Goal: Information Seeking & Learning: Learn about a topic

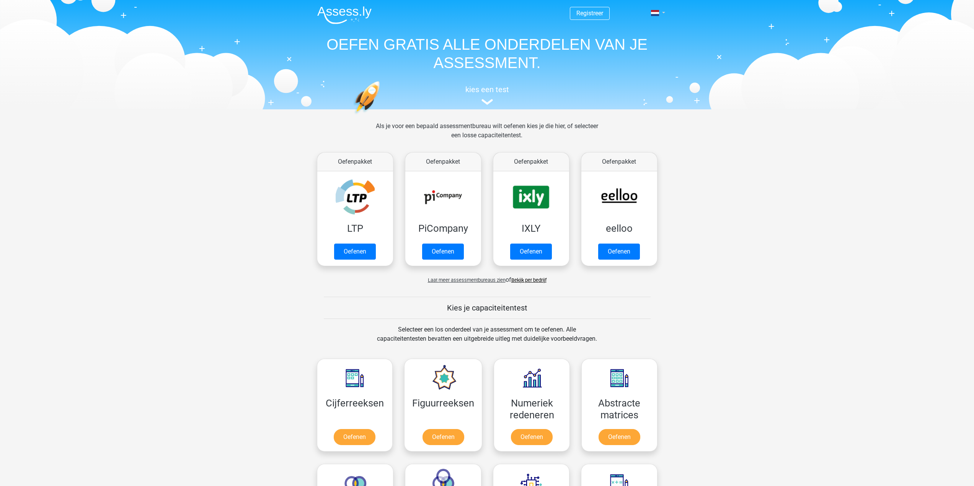
click at [663, 13] on link at bounding box center [655, 12] width 15 height 9
click at [633, 41] on link "English" at bounding box center [635, 43] width 53 height 12
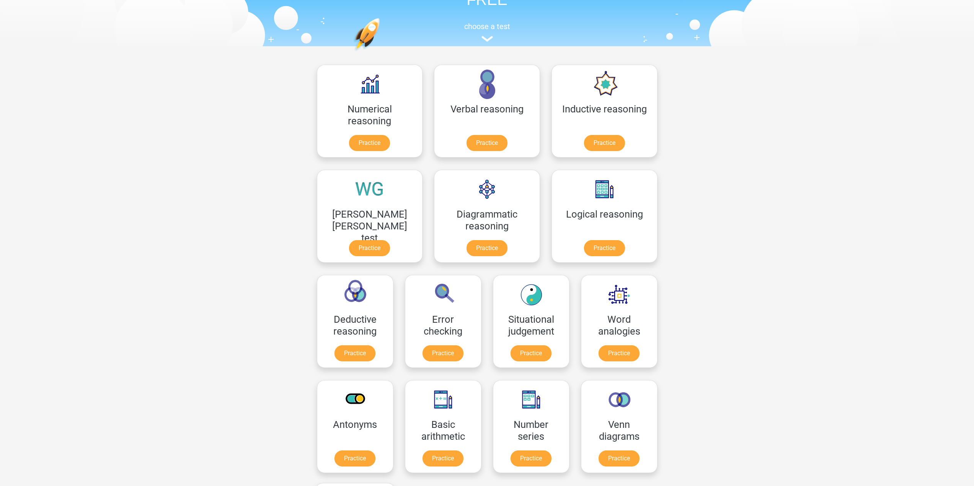
scroll to position [77, 0]
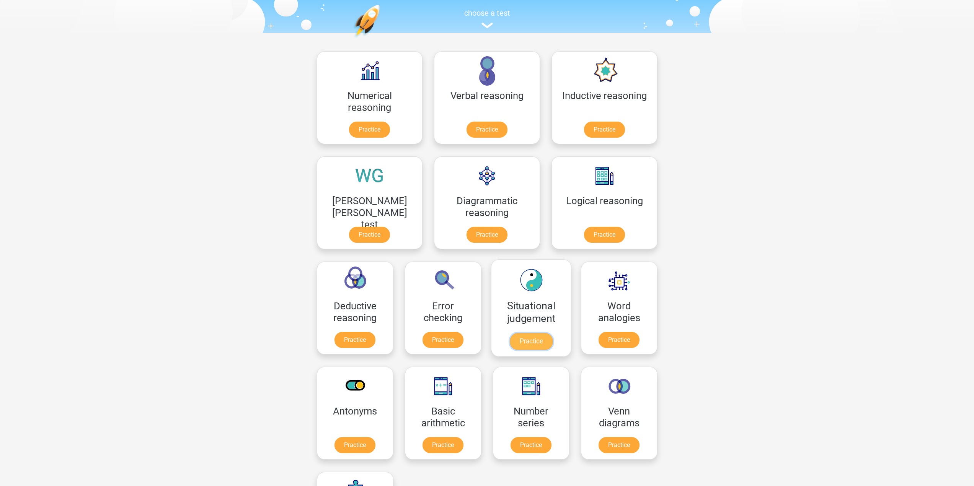
click at [509, 336] on link "Practice" at bounding box center [530, 341] width 43 height 17
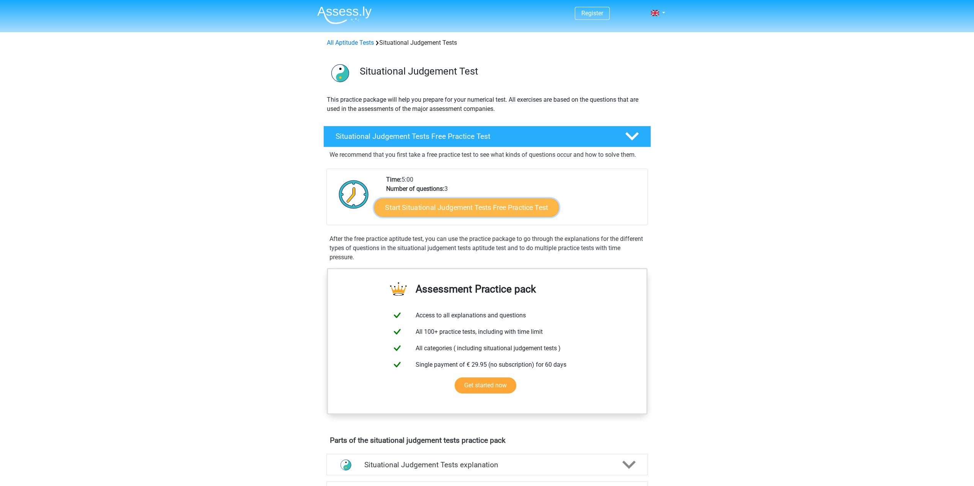
click at [426, 211] on link "Start Situational Judgement Tests Free Practice Test" at bounding box center [466, 208] width 185 height 18
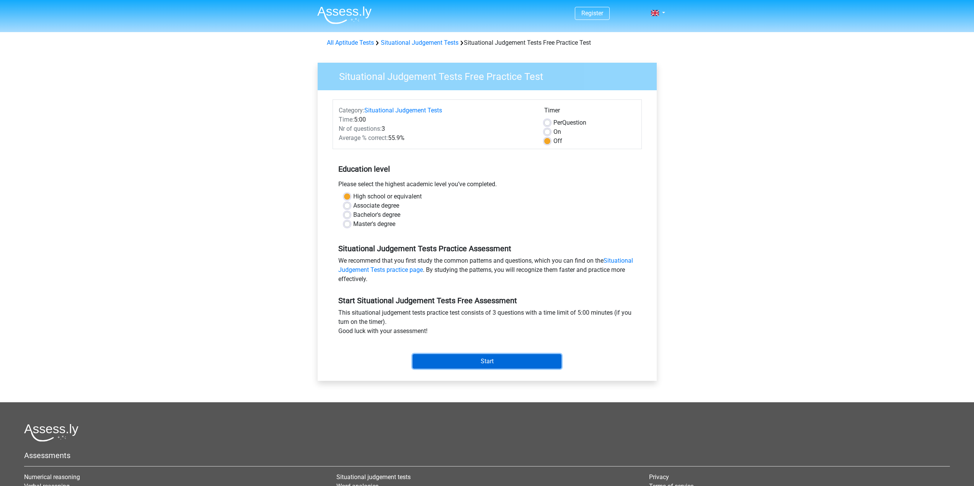
click at [468, 369] on input "Start" at bounding box center [487, 361] width 149 height 15
drag, startPoint x: 439, startPoint y: 183, endPoint x: 488, endPoint y: 184, distance: 48.6
click at [488, 184] on div "Please select the highest academic level you’ve completed." at bounding box center [487, 186] width 309 height 12
click at [450, 354] on input "Start" at bounding box center [487, 361] width 149 height 15
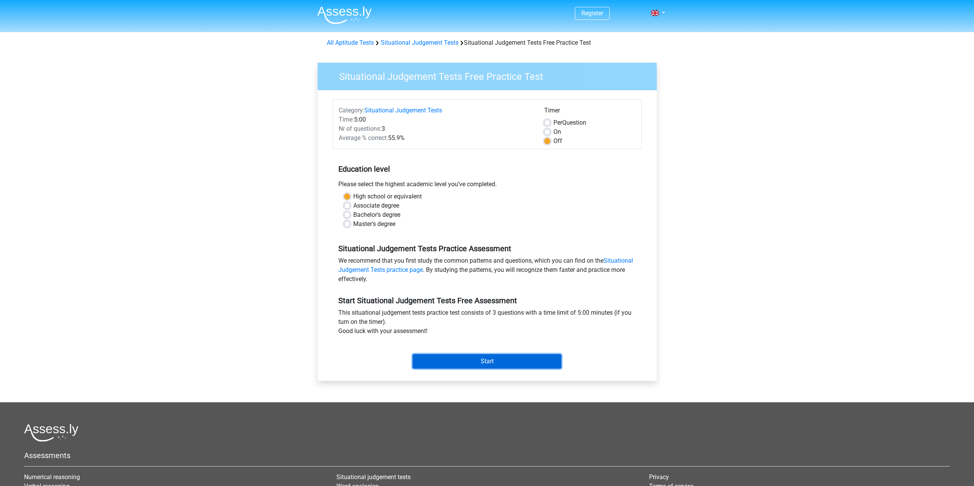
click at [478, 364] on input "Start" at bounding box center [487, 361] width 149 height 15
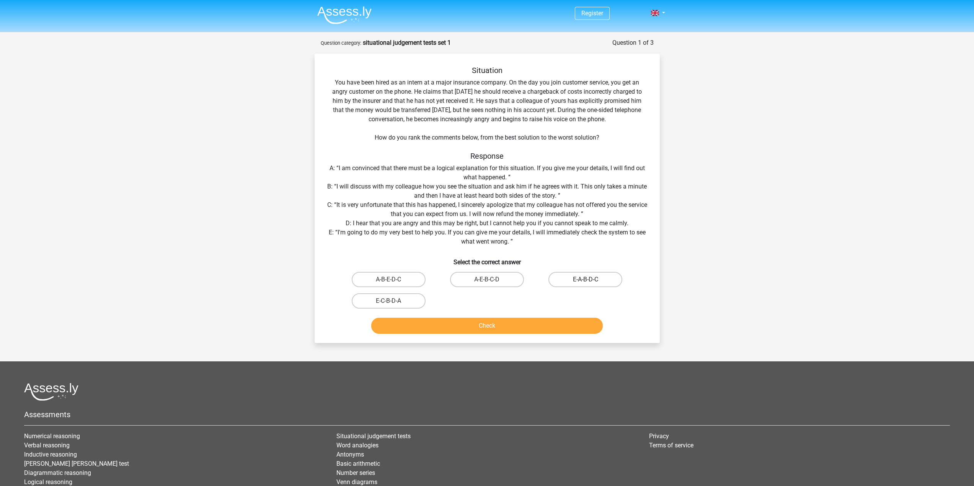
click at [583, 274] on label "E-A-B-D-C" at bounding box center [585, 279] width 74 height 15
click at [586, 280] on input "E-A-B-D-C" at bounding box center [588, 282] width 5 height 5
radio input "true"
click at [576, 328] on button "Check" at bounding box center [487, 326] width 232 height 16
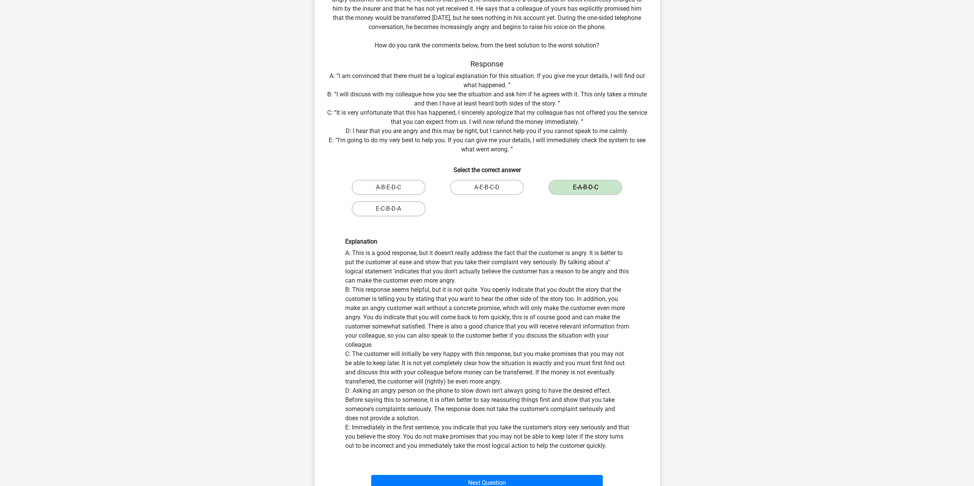
scroll to position [38, 0]
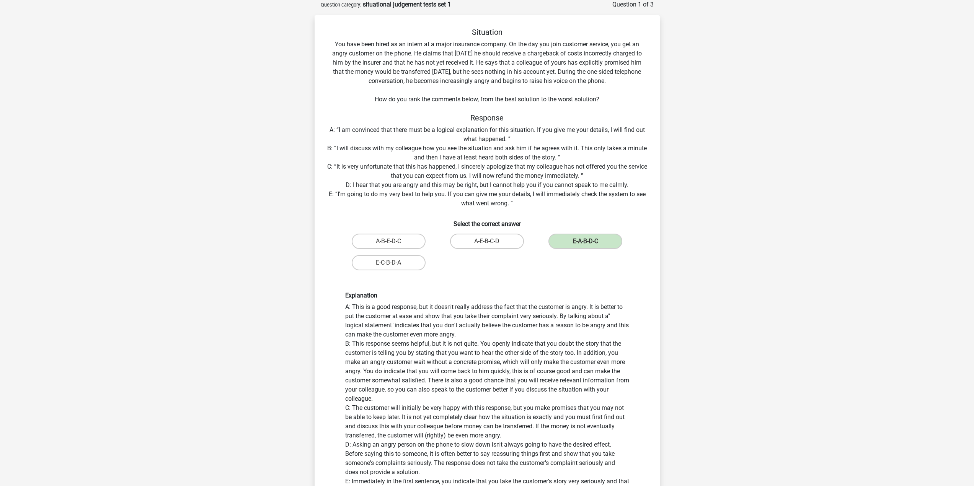
click at [484, 251] on div "A-E-B-C-D" at bounding box center [487, 241] width 98 height 21
click at [486, 243] on label "A-E-B-C-D" at bounding box center [487, 241] width 74 height 15
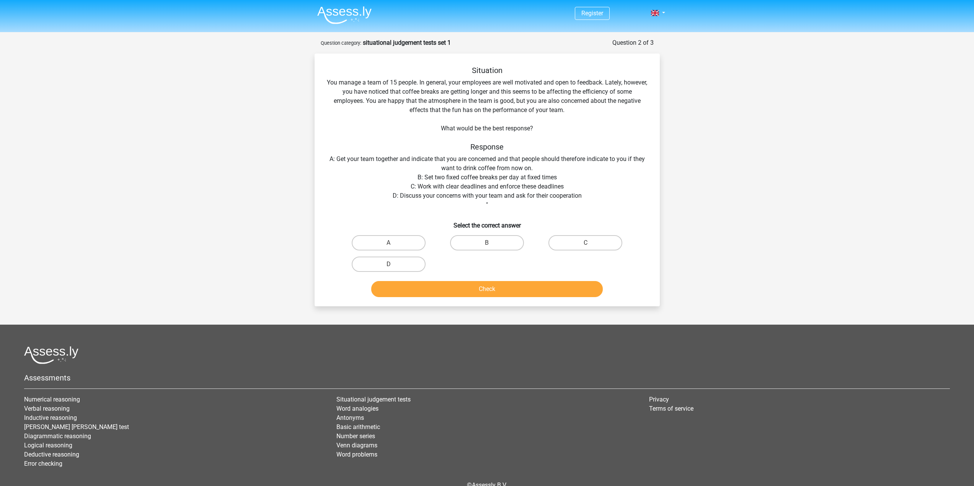
click at [817, 259] on div "Register Nederlands English" at bounding box center [487, 263] width 974 height 527
click at [372, 269] on label "D" at bounding box center [389, 264] width 74 height 15
click at [388, 269] on input "D" at bounding box center [390, 266] width 5 height 5
radio input "true"
click at [432, 287] on button "Check" at bounding box center [487, 289] width 232 height 16
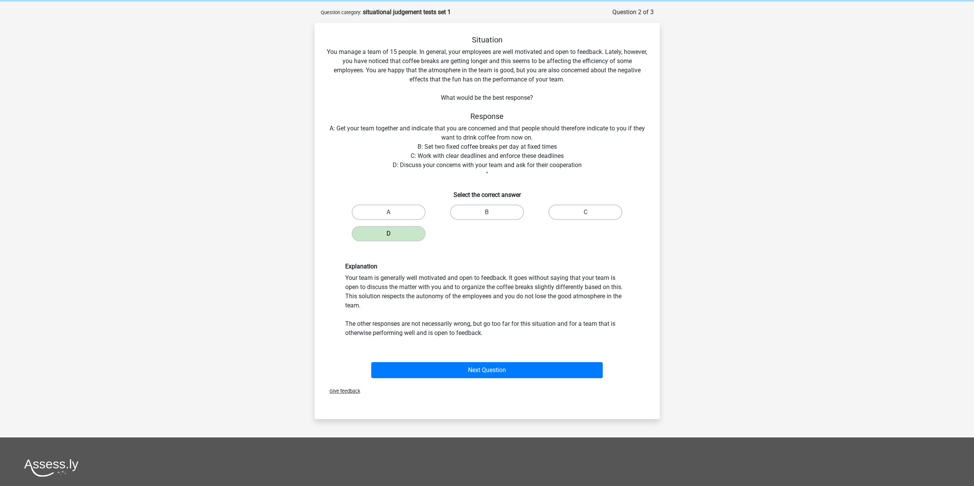
scroll to position [77, 0]
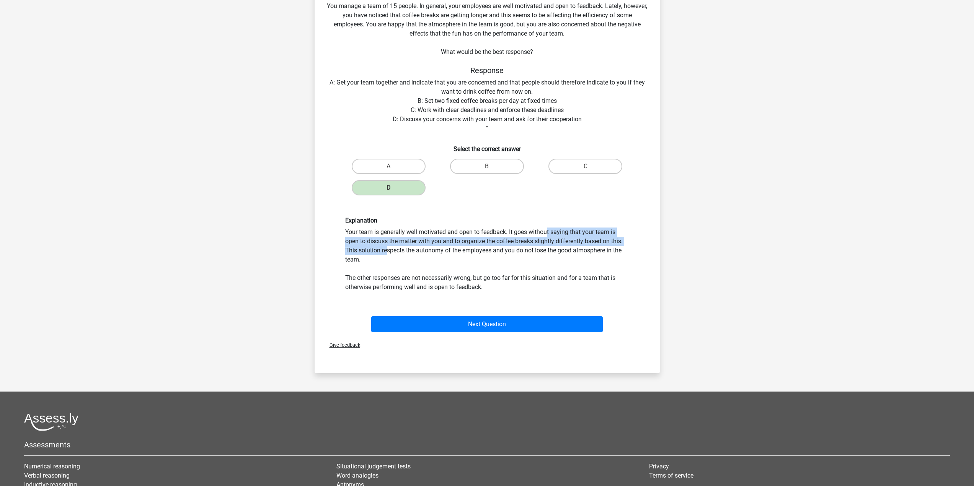
drag, startPoint x: 469, startPoint y: 236, endPoint x: 572, endPoint y: 238, distance: 103.0
click at [572, 238] on div "Explanation Your team is generally well motivated and open to feedback. It goes…" at bounding box center [486, 254] width 295 height 75
click at [529, 236] on div "Explanation Your team is generally well motivated and open to feedback. It goes…" at bounding box center [486, 254] width 295 height 75
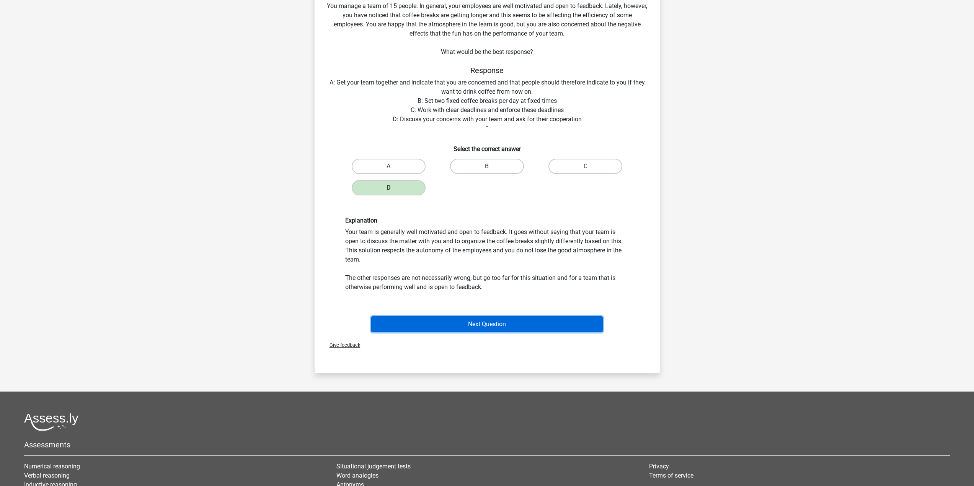
click at [487, 329] on button "Next Question" at bounding box center [487, 325] width 232 height 16
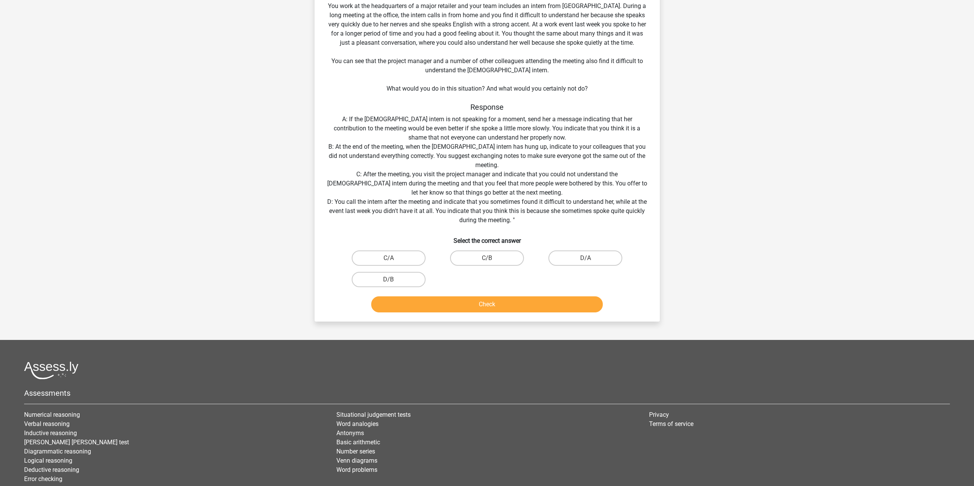
scroll to position [38, 0]
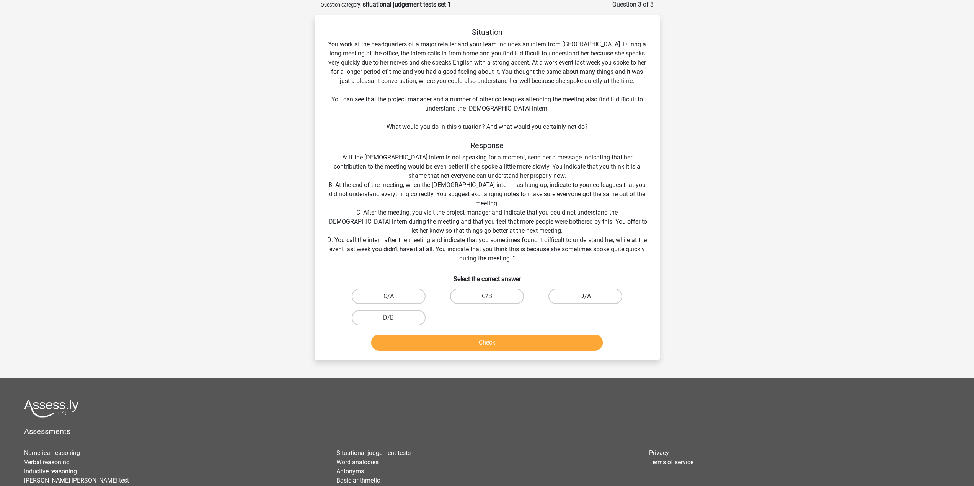
click at [581, 298] on label "D/A" at bounding box center [585, 296] width 74 height 15
click at [586, 298] on input "D/A" at bounding box center [588, 299] width 5 height 5
radio input "true"
click at [391, 314] on label "D/B" at bounding box center [389, 317] width 74 height 15
click at [391, 318] on input "D/B" at bounding box center [390, 320] width 5 height 5
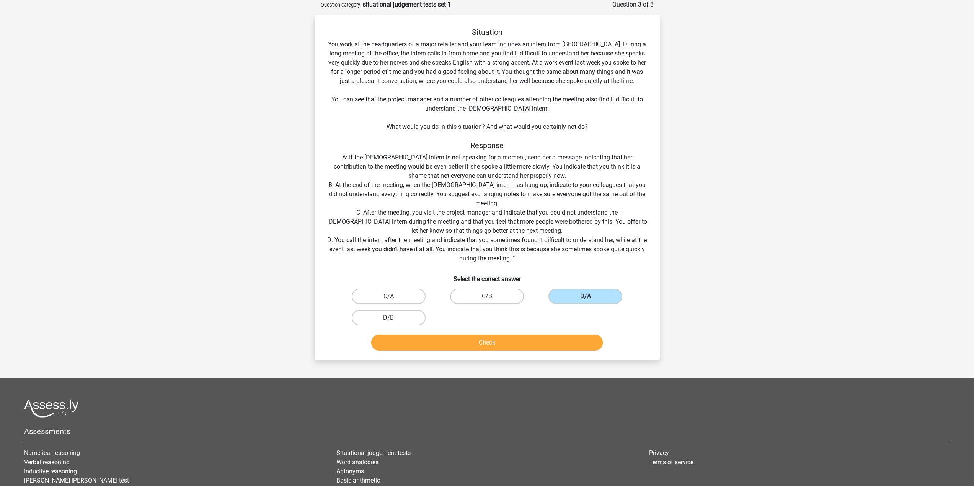
radio input "true"
click at [414, 345] on button "Check" at bounding box center [487, 343] width 232 height 16
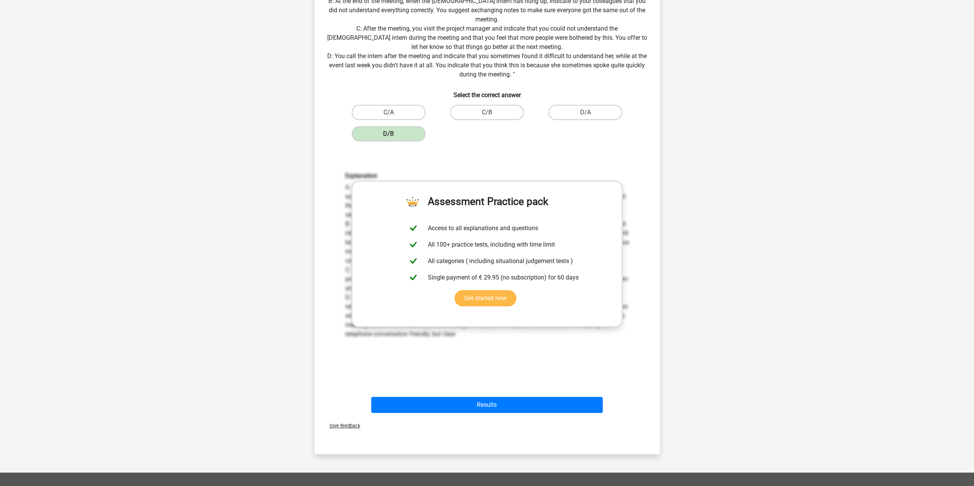
scroll to position [230, 0]
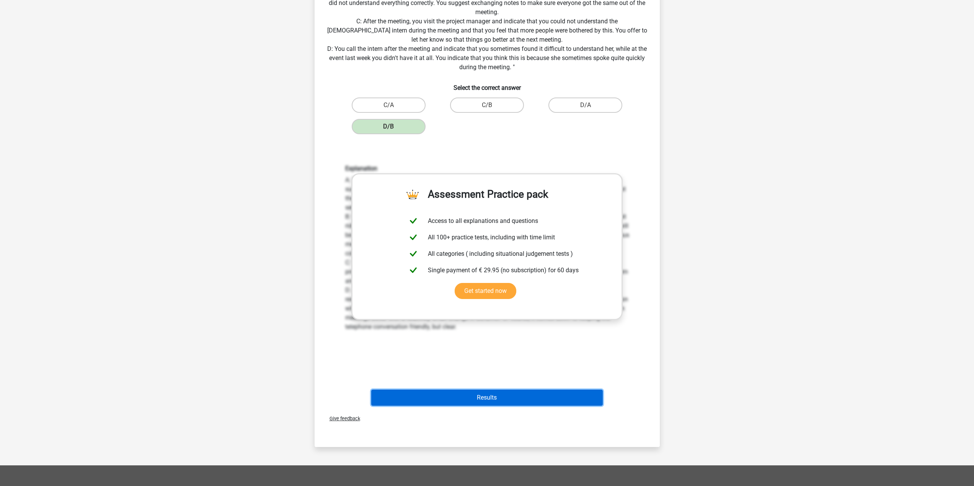
click at [468, 406] on button "Results" at bounding box center [487, 398] width 232 height 16
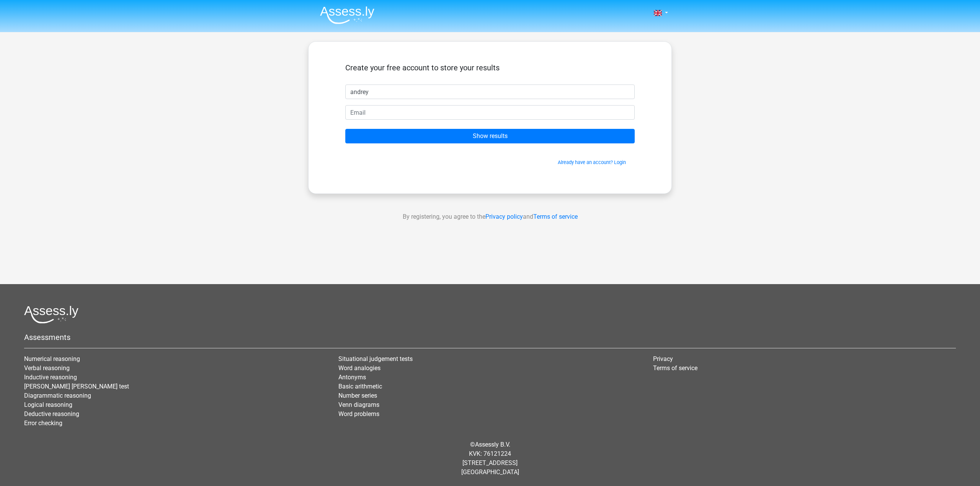
type input "andrey"
click at [474, 118] on input "email" at bounding box center [489, 112] width 289 height 15
type input "[EMAIL_ADDRESS][DOMAIN_NAME]"
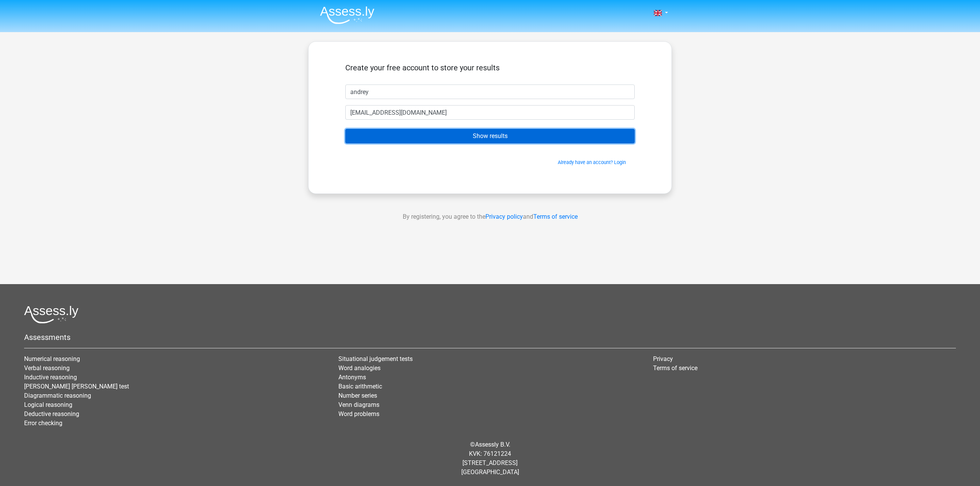
click at [435, 138] on input "Show results" at bounding box center [489, 136] width 289 height 15
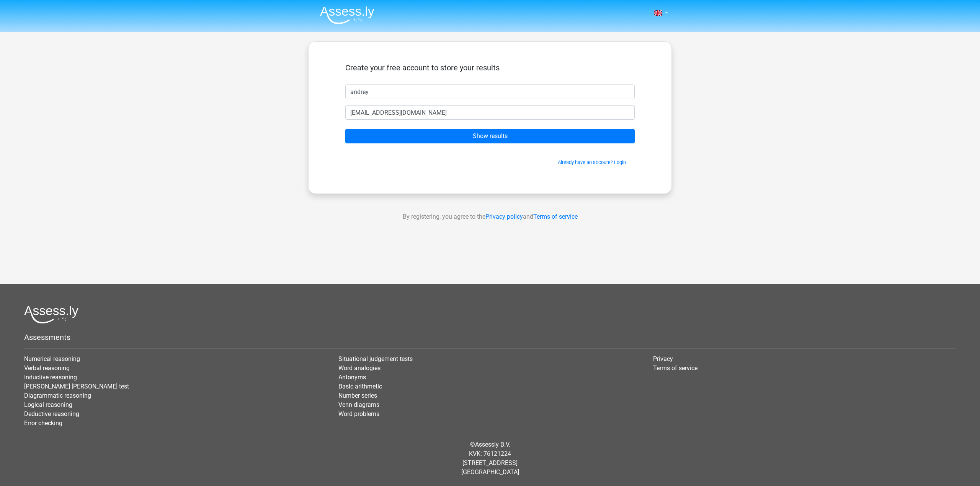
click at [354, 12] on img at bounding box center [347, 15] width 54 height 18
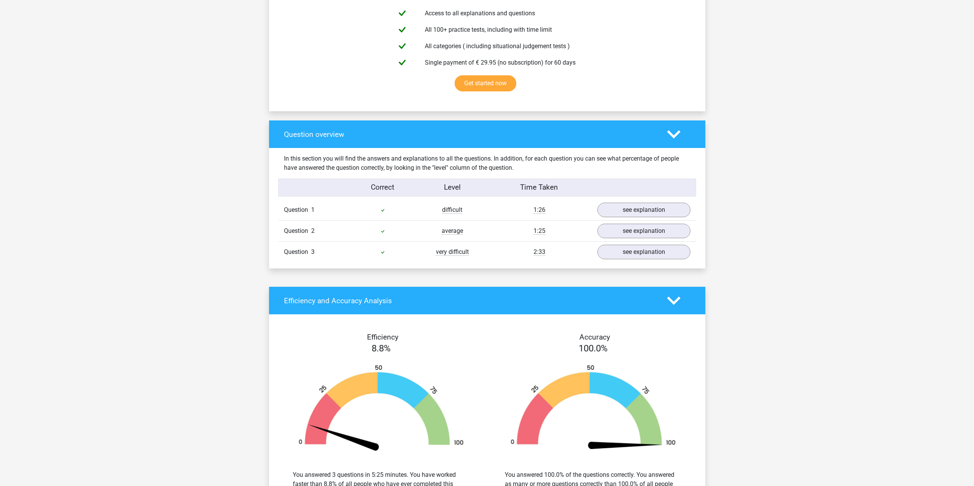
scroll to position [459, 0]
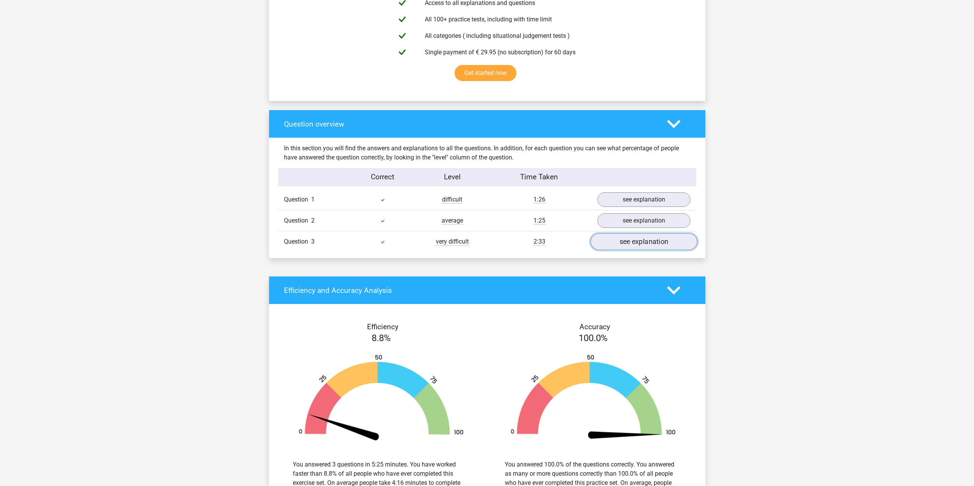
click at [626, 248] on link "see explanation" at bounding box center [643, 241] width 107 height 17
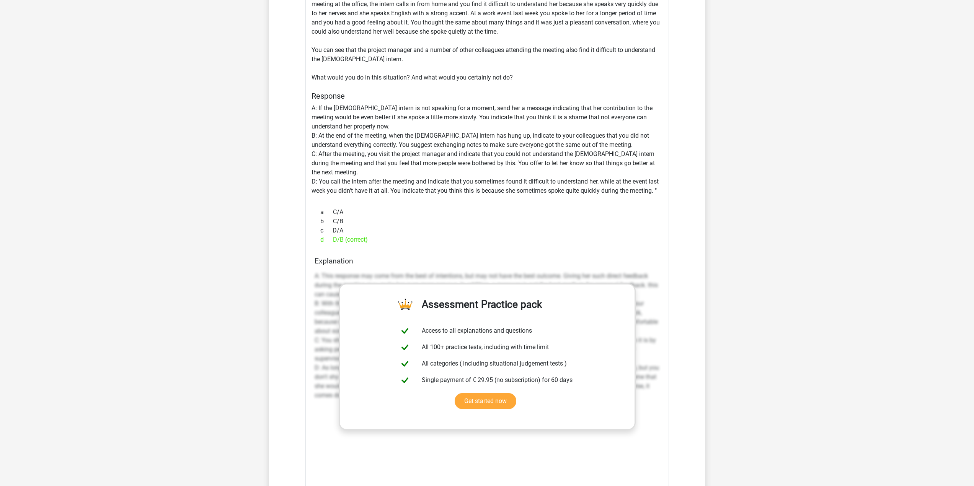
scroll to position [612, 0]
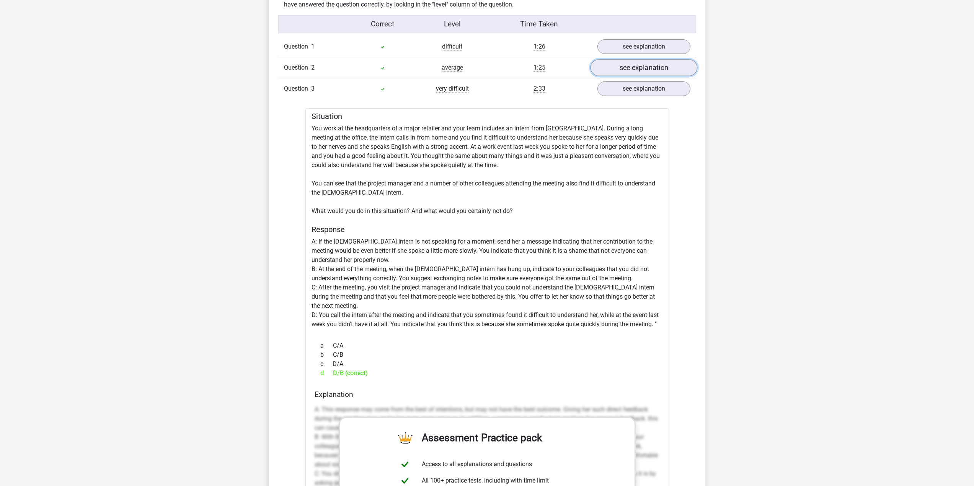
click at [653, 71] on link "see explanation" at bounding box center [643, 67] width 107 height 17
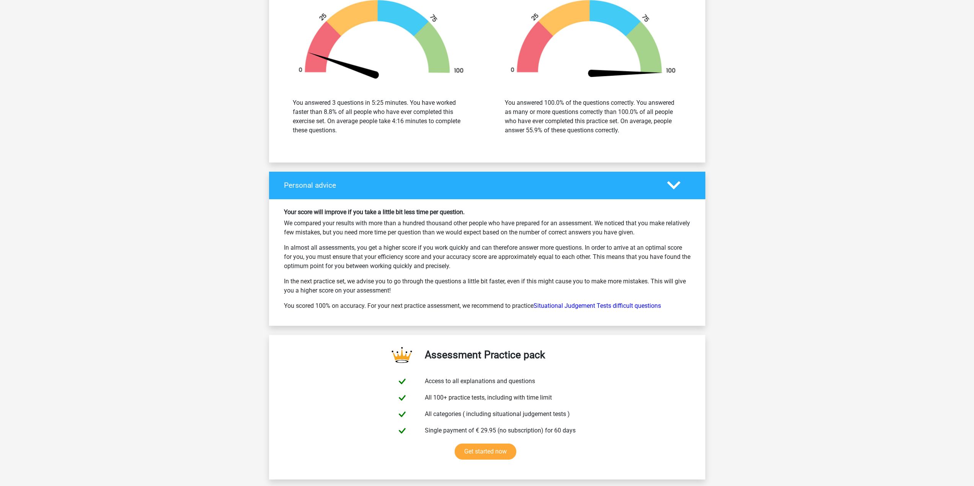
scroll to position [1706, 0]
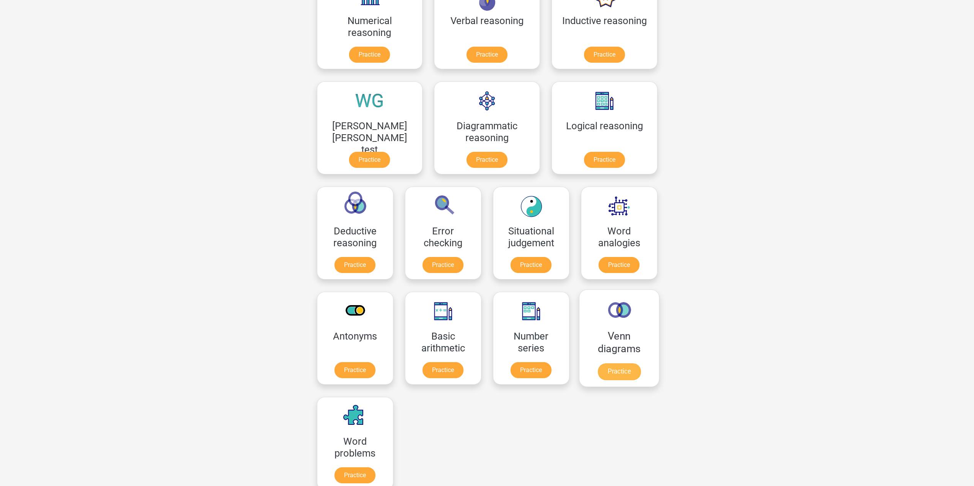
scroll to position [268, 0]
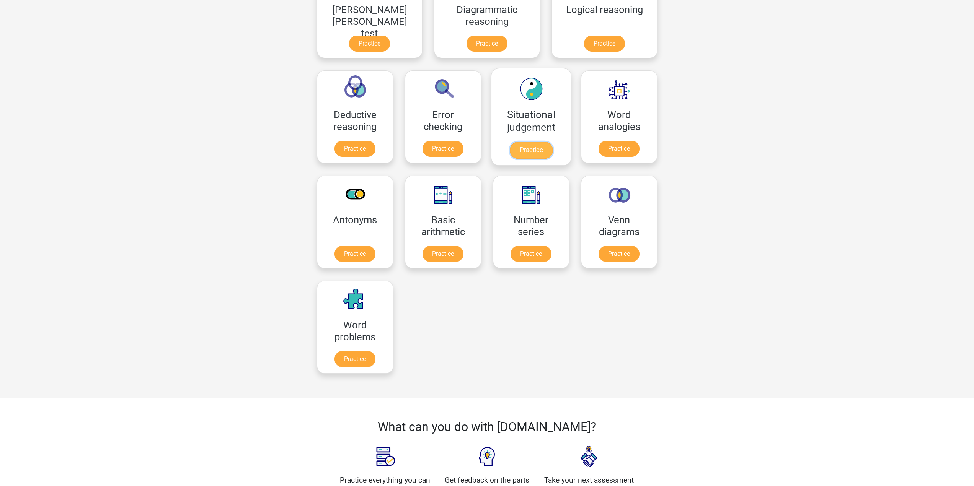
click at [509, 157] on link "Practice" at bounding box center [530, 150] width 43 height 17
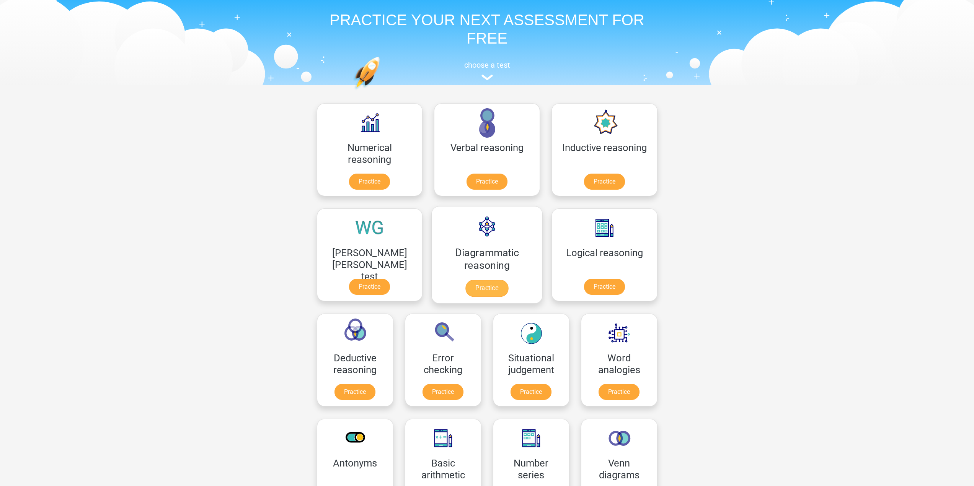
scroll to position [38, 0]
